Goal: Check status: Check status

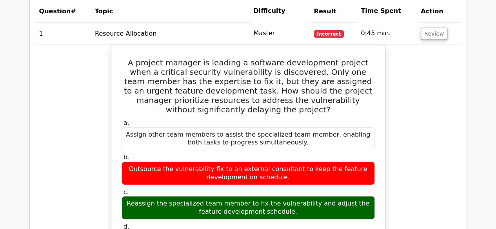
scroll to position [980, 0]
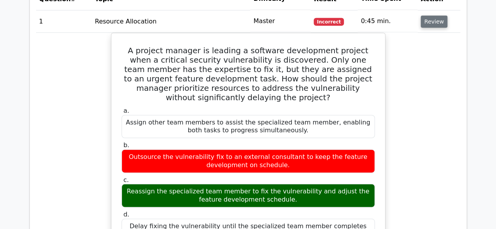
click at [435, 25] on button "Review" at bounding box center [433, 22] width 27 height 12
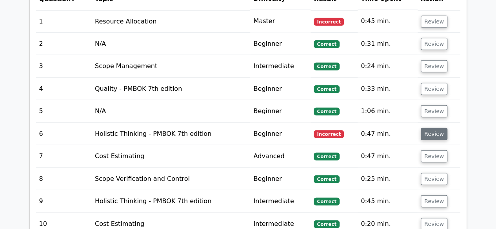
click at [429, 131] on button "Review" at bounding box center [433, 134] width 27 height 12
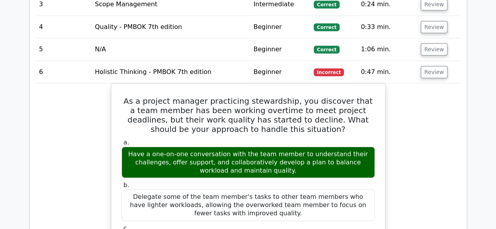
scroll to position [1058, 0]
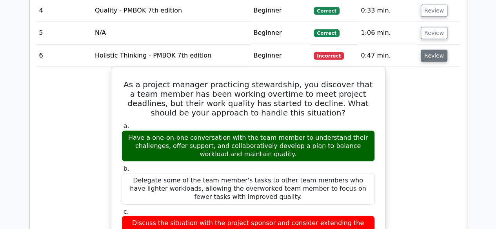
click at [433, 51] on button "Review" at bounding box center [433, 56] width 27 height 12
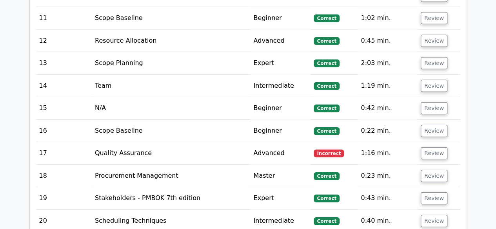
scroll to position [1215, 0]
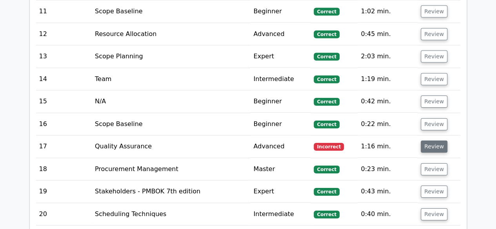
click at [435, 141] on button "Review" at bounding box center [433, 147] width 27 height 12
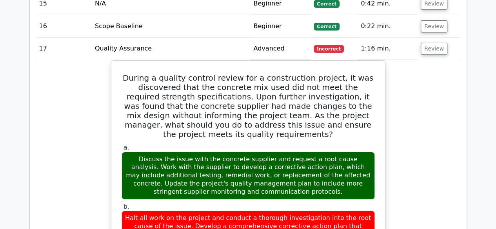
scroll to position [1332, 0]
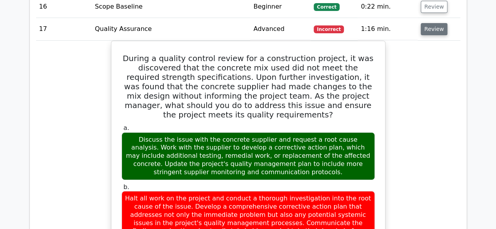
click at [432, 25] on button "Review" at bounding box center [433, 29] width 27 height 12
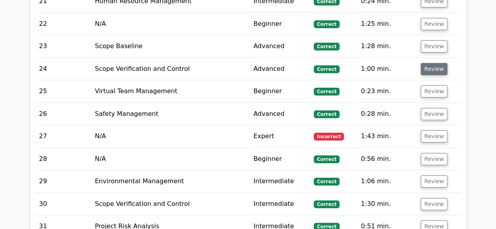
scroll to position [1489, 0]
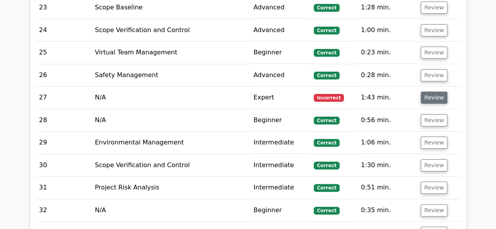
click at [433, 95] on button "Review" at bounding box center [433, 98] width 27 height 12
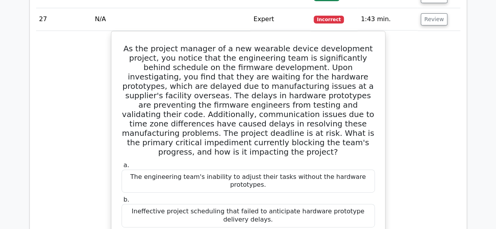
scroll to position [1568, 0]
click at [427, 13] on button "Review" at bounding box center [433, 19] width 27 height 12
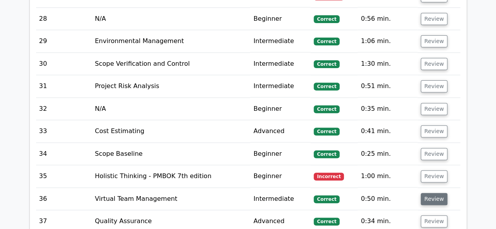
scroll to position [1646, 0]
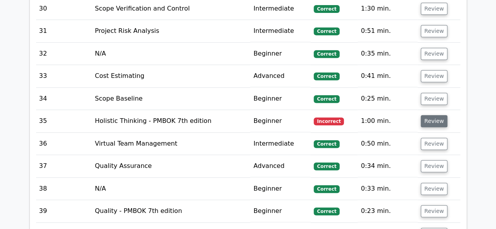
click at [430, 115] on button "Review" at bounding box center [433, 121] width 27 height 12
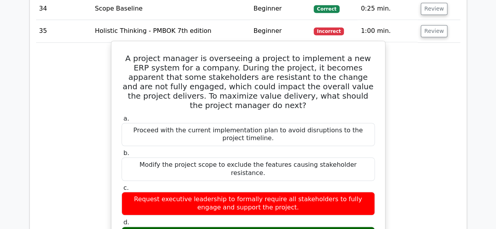
scroll to position [1724, 0]
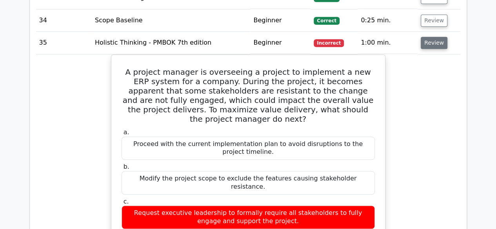
click at [431, 38] on button "Review" at bounding box center [433, 43] width 27 height 12
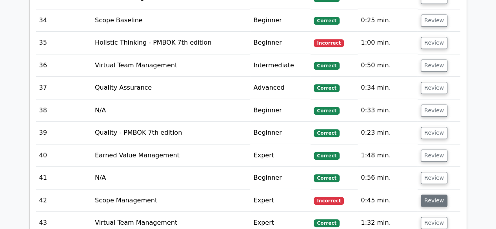
click at [433, 195] on button "Review" at bounding box center [433, 201] width 27 height 12
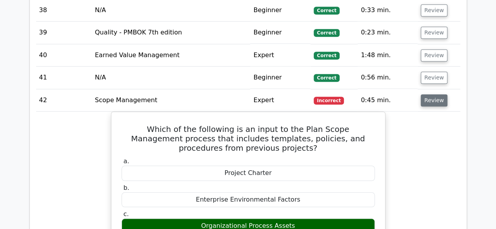
scroll to position [1842, 0]
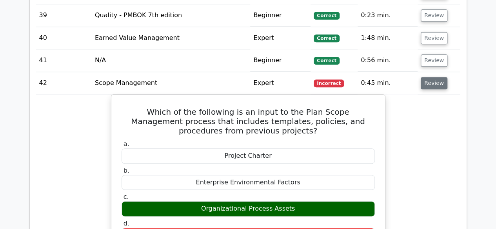
click at [433, 77] on button "Review" at bounding box center [433, 83] width 27 height 12
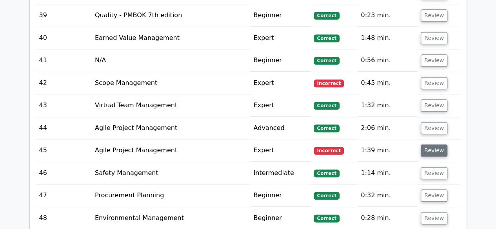
click at [426, 145] on button "Review" at bounding box center [433, 151] width 27 height 12
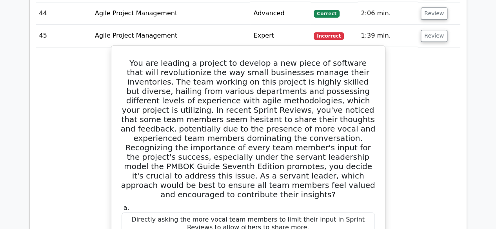
scroll to position [1920, 0]
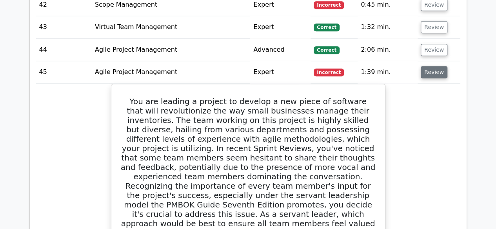
click at [427, 66] on button "Review" at bounding box center [433, 72] width 27 height 12
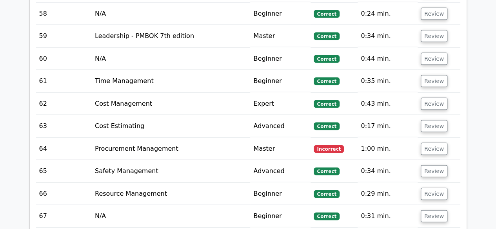
scroll to position [2273, 0]
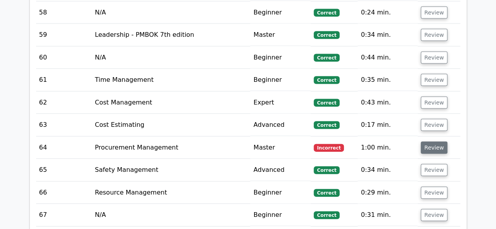
click at [435, 142] on button "Review" at bounding box center [433, 148] width 27 height 12
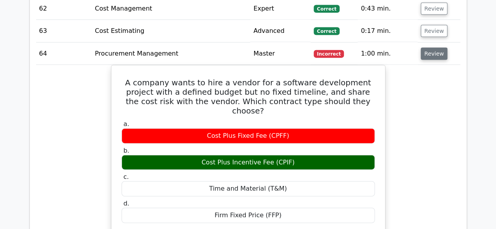
scroll to position [2391, 0]
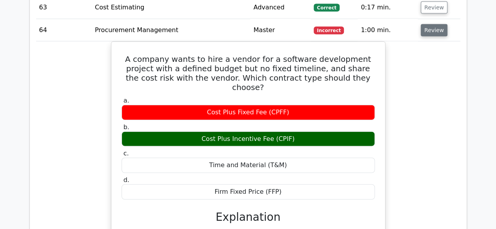
click at [430, 24] on button "Review" at bounding box center [433, 30] width 27 height 12
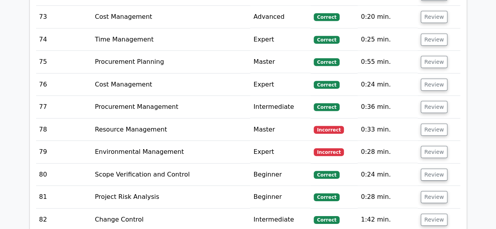
scroll to position [2626, 0]
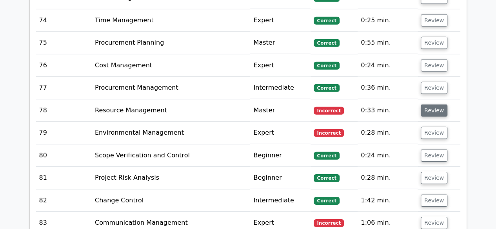
click at [428, 105] on button "Review" at bounding box center [433, 111] width 27 height 12
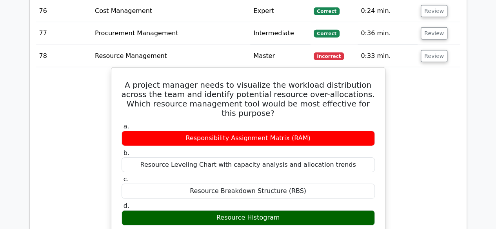
scroll to position [2704, 0]
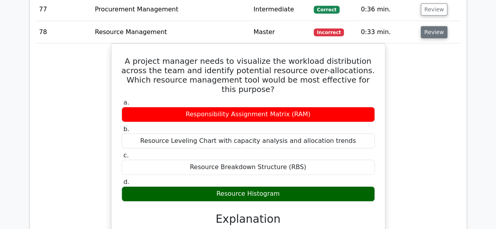
click at [435, 26] on button "Review" at bounding box center [433, 32] width 27 height 12
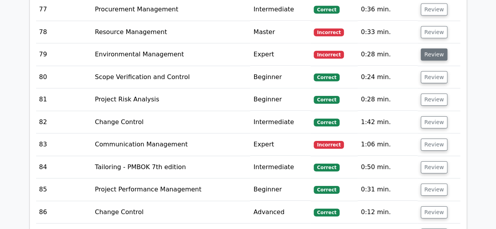
click at [437, 49] on button "Review" at bounding box center [433, 55] width 27 height 12
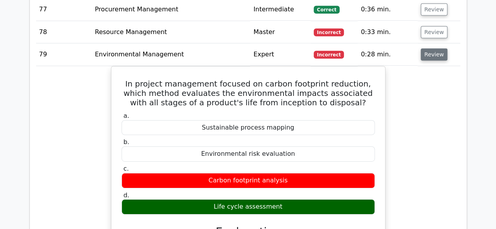
click at [440, 49] on button "Review" at bounding box center [433, 55] width 27 height 12
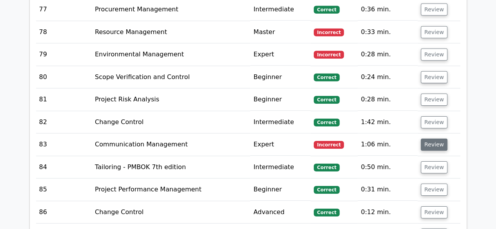
click at [433, 139] on button "Review" at bounding box center [433, 145] width 27 height 12
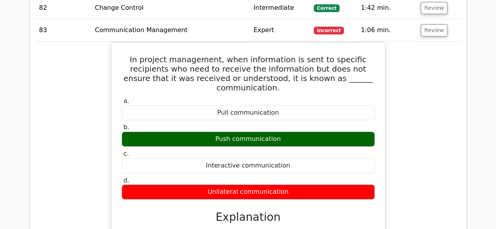
scroll to position [2743, 0]
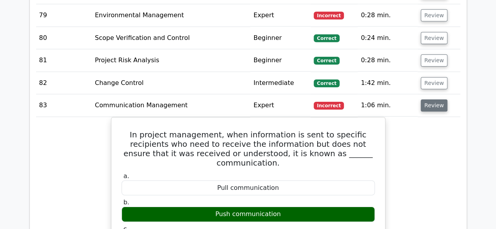
click at [436, 100] on button "Review" at bounding box center [433, 106] width 27 height 12
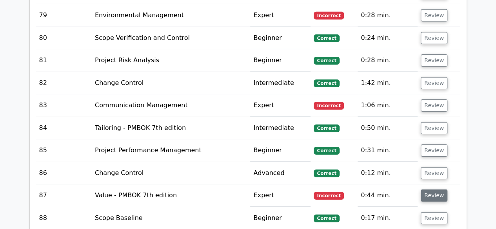
click at [433, 190] on button "Review" at bounding box center [433, 196] width 27 height 12
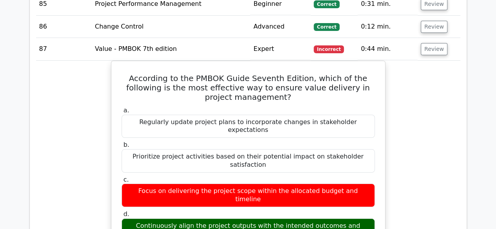
scroll to position [2900, 0]
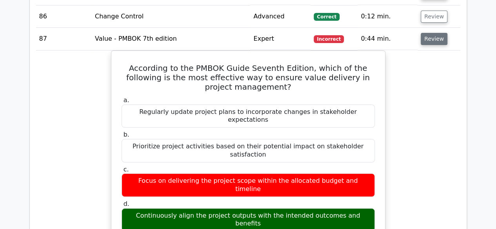
click at [433, 33] on button "Review" at bounding box center [433, 39] width 27 height 12
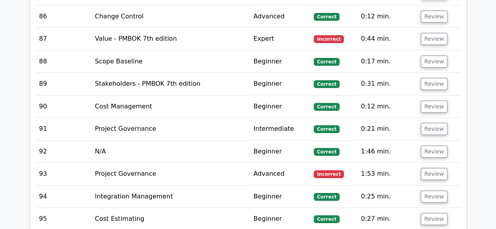
scroll to position [3018, 0]
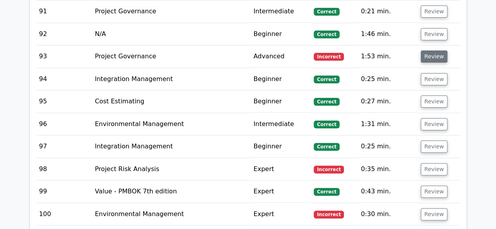
click at [434, 51] on button "Review" at bounding box center [433, 57] width 27 height 12
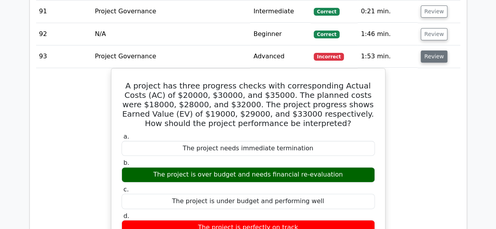
click at [430, 51] on button "Review" at bounding box center [433, 57] width 27 height 12
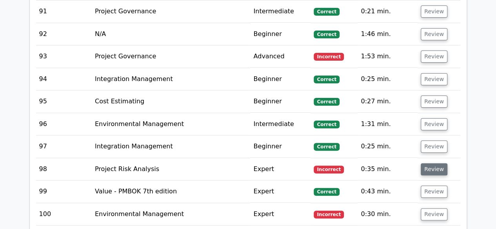
click at [429, 163] on button "Review" at bounding box center [433, 169] width 27 height 12
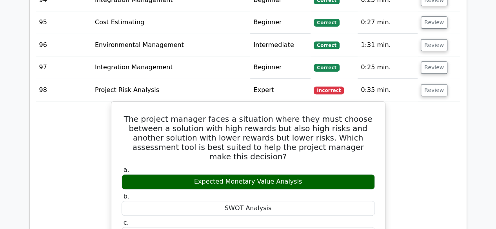
scroll to position [3135, 0]
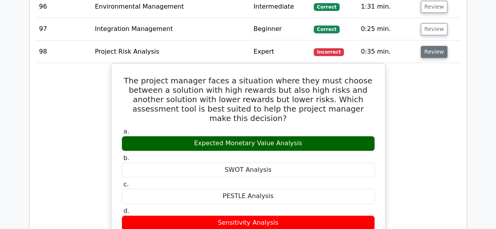
click at [435, 46] on button "Review" at bounding box center [433, 52] width 27 height 12
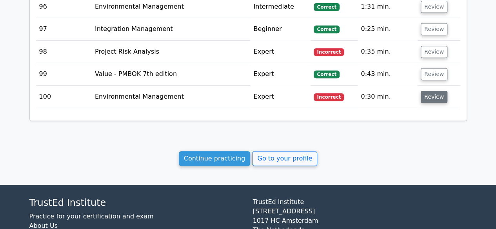
click at [439, 91] on button "Review" at bounding box center [433, 97] width 27 height 12
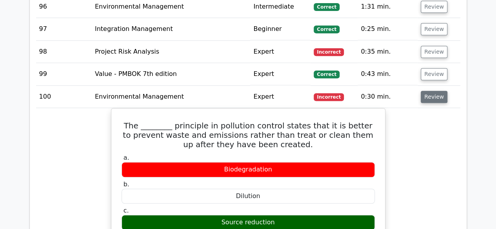
click at [435, 91] on button "Review" at bounding box center [433, 97] width 27 height 12
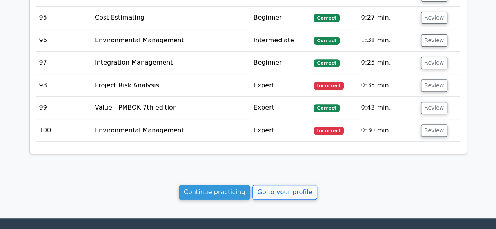
scroll to position [2939, 0]
